Goal: Information Seeking & Learning: Obtain resource

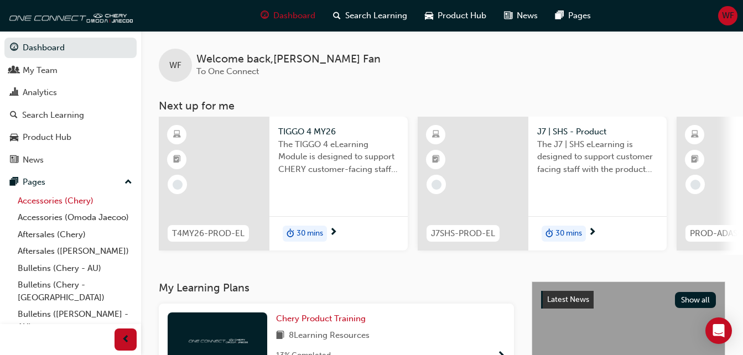
click at [66, 203] on link "Accessories (Chery)" at bounding box center [74, 201] width 123 height 17
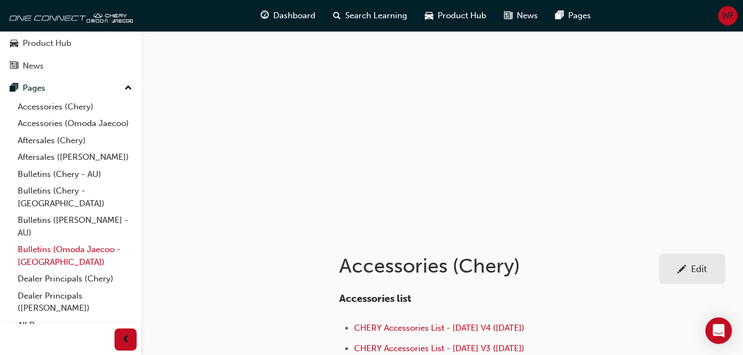
scroll to position [105, 0]
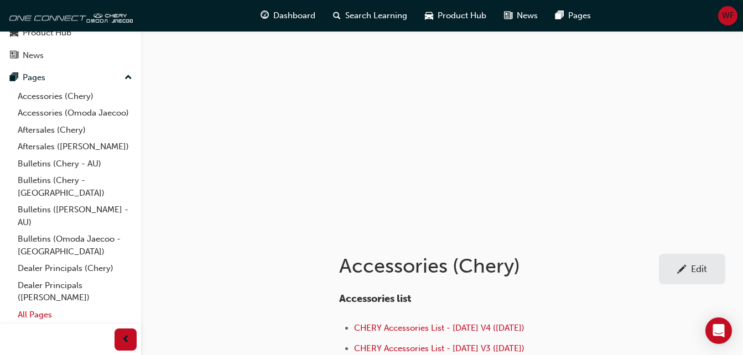
click at [48, 314] on link "All Pages" at bounding box center [74, 315] width 123 height 17
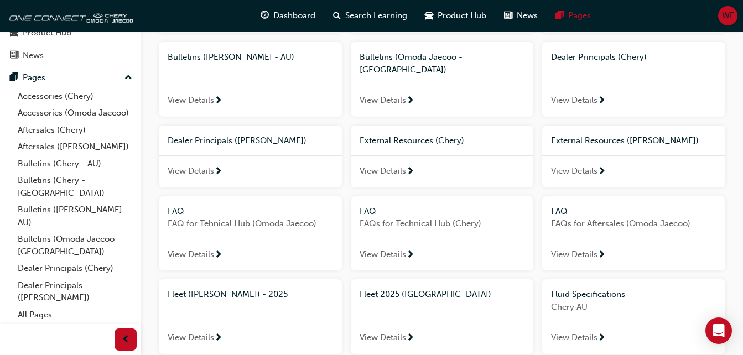
scroll to position [295, 0]
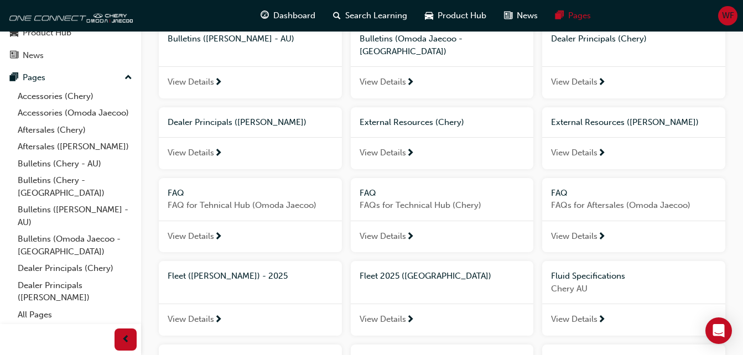
click at [261, 271] on span "Fleet (Omoda Jaecoo) - 2025" at bounding box center [228, 276] width 120 height 10
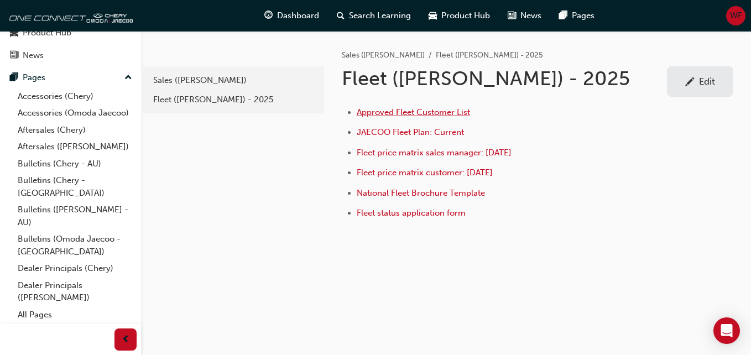
click at [420, 112] on span "Approved Fleet Customer List" at bounding box center [413, 112] width 113 height 10
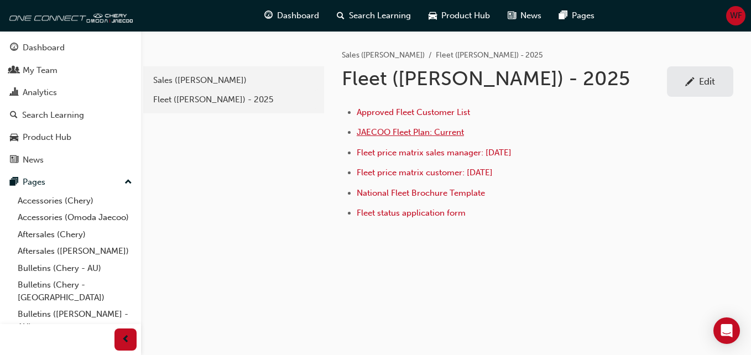
click at [431, 131] on span "JAECOO Fleet Plan: Current" at bounding box center [410, 132] width 107 height 10
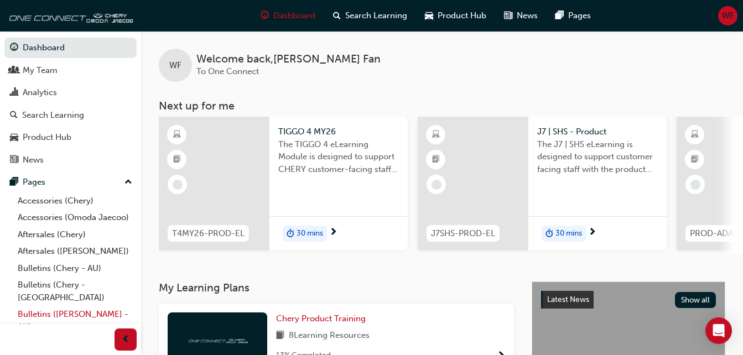
scroll to position [105, 0]
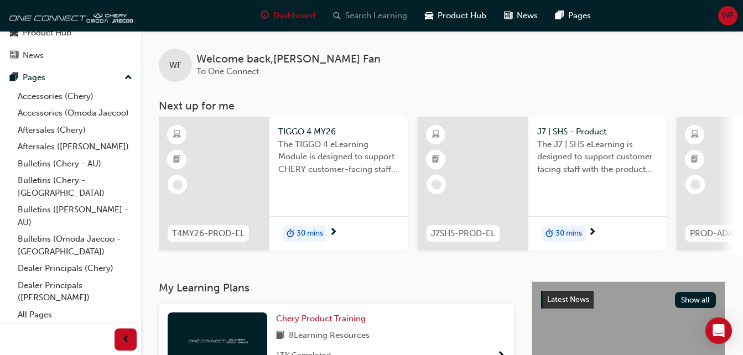
click at [337, 16] on span "search-icon" at bounding box center [337, 16] width 8 height 14
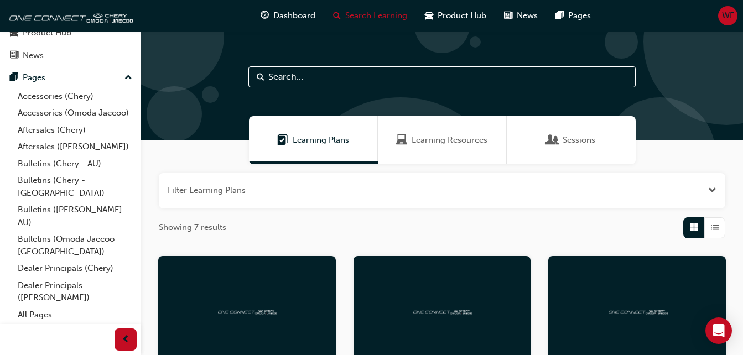
click at [297, 69] on input "text" at bounding box center [441, 76] width 387 height 21
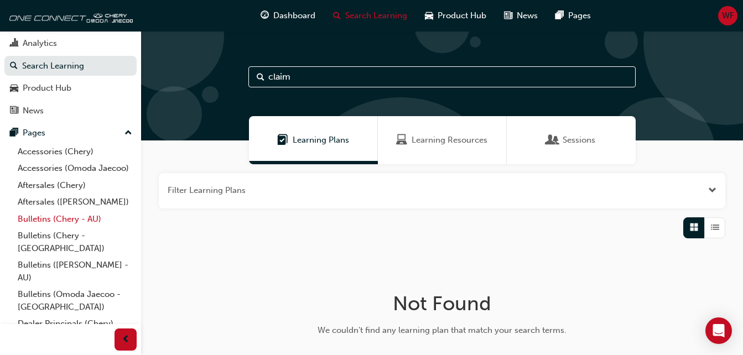
scroll to position [105, 0]
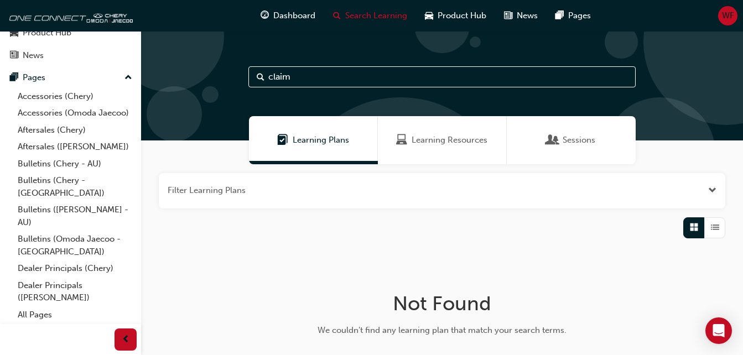
type input "claim"
